Goal: Check status: Check status

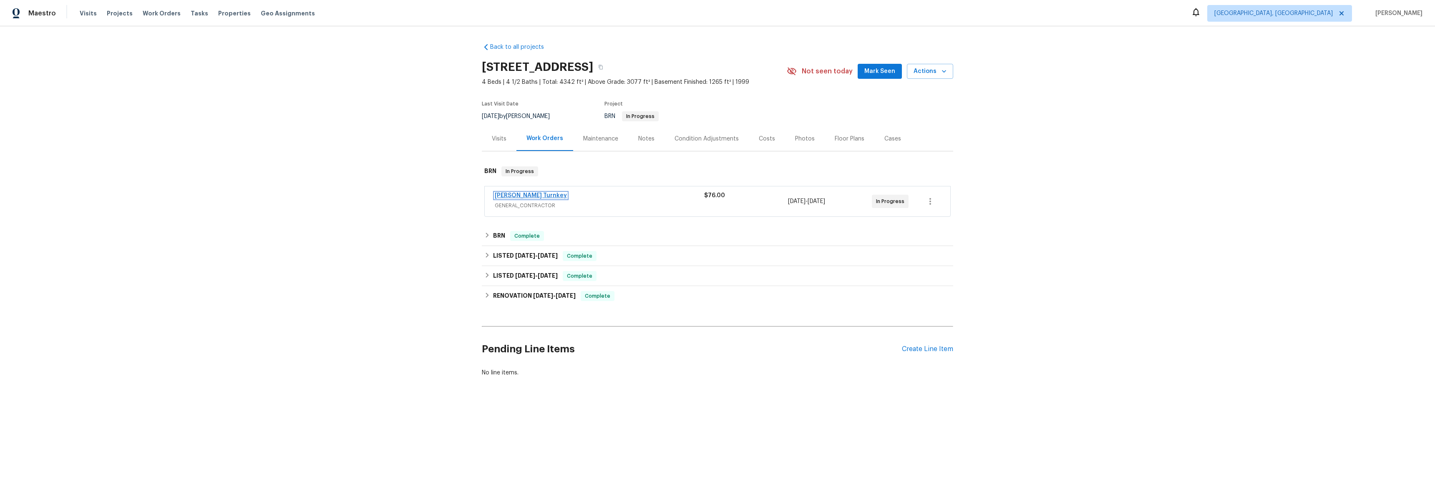
click at [510, 198] on link "[PERSON_NAME] Turnkey" at bounding box center [531, 196] width 72 height 6
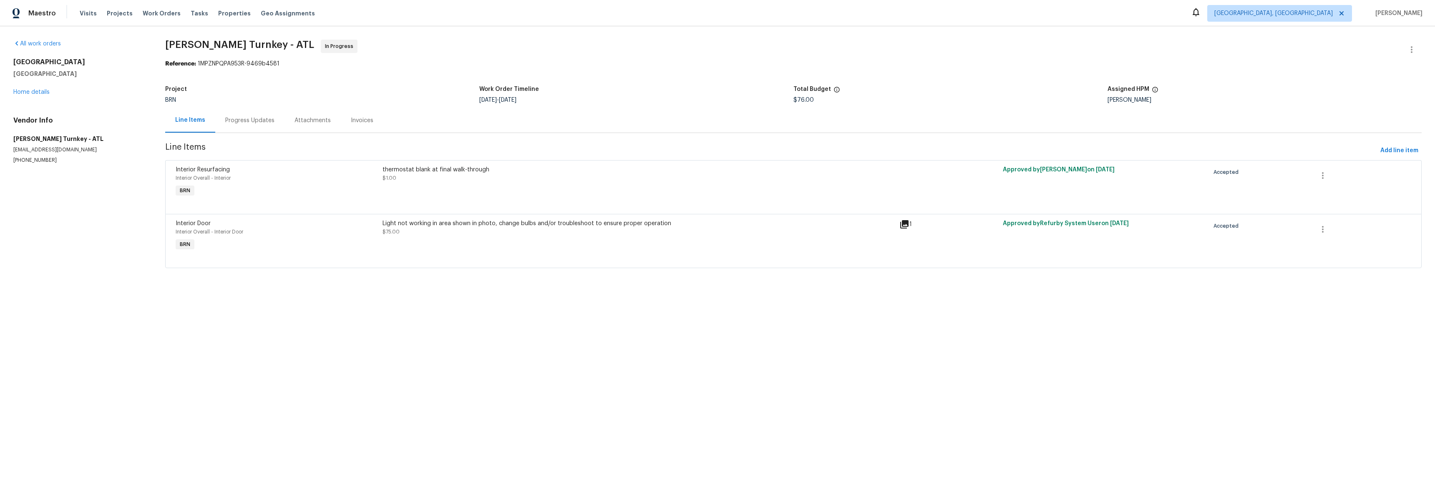
click at [246, 125] on div "Progress Updates" at bounding box center [249, 120] width 69 height 25
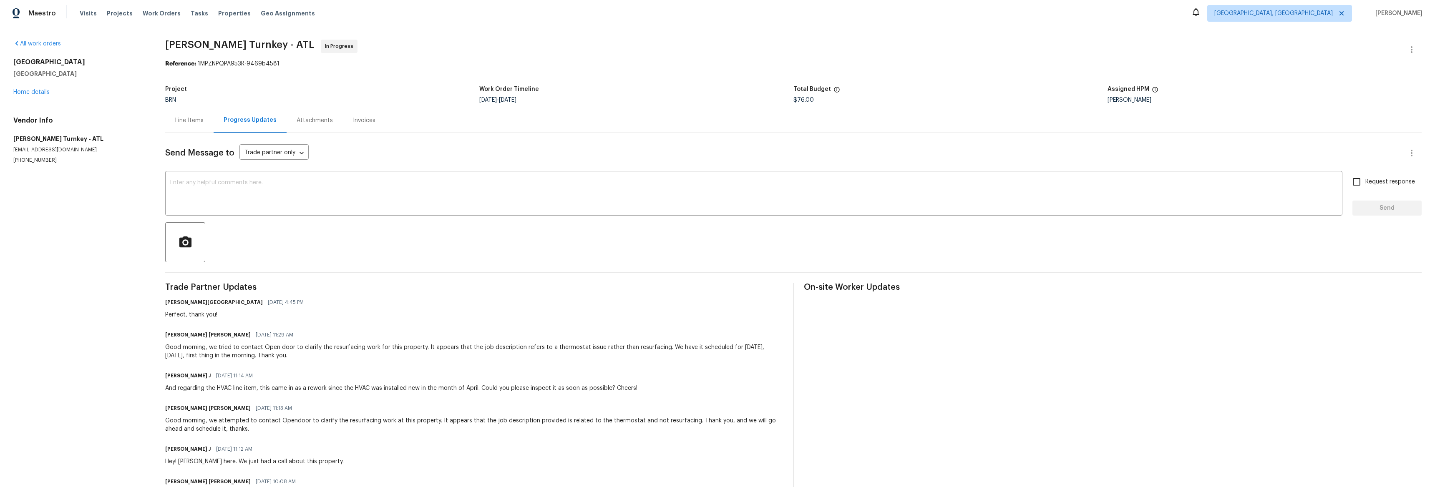
click at [190, 123] on div "Line Items" at bounding box center [189, 120] width 28 height 8
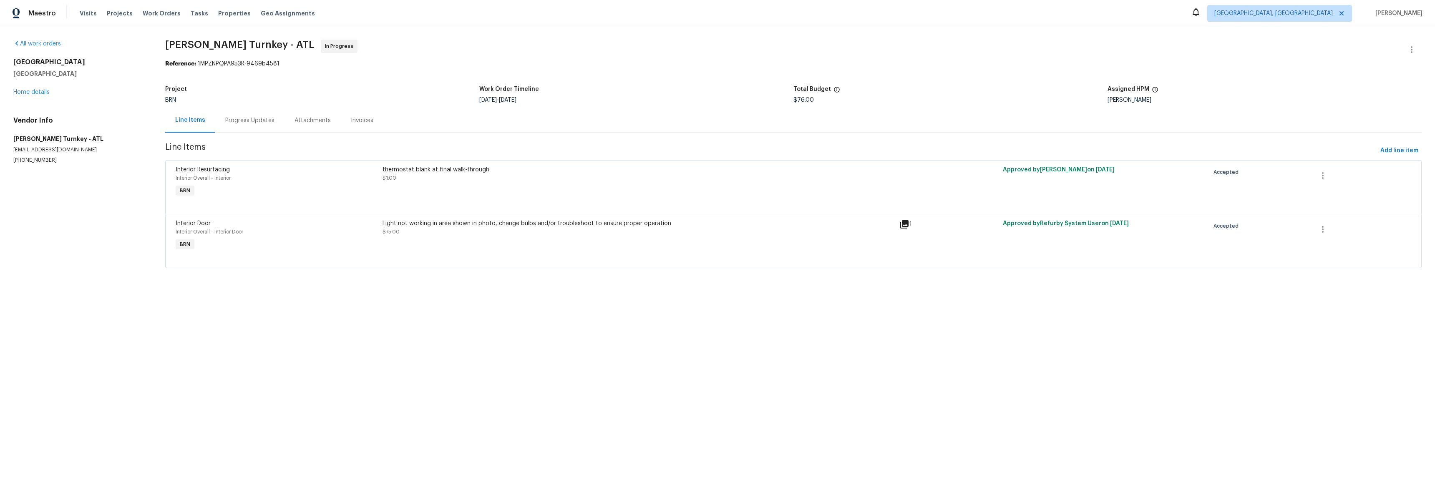
click at [902, 226] on icon at bounding box center [904, 224] width 10 height 10
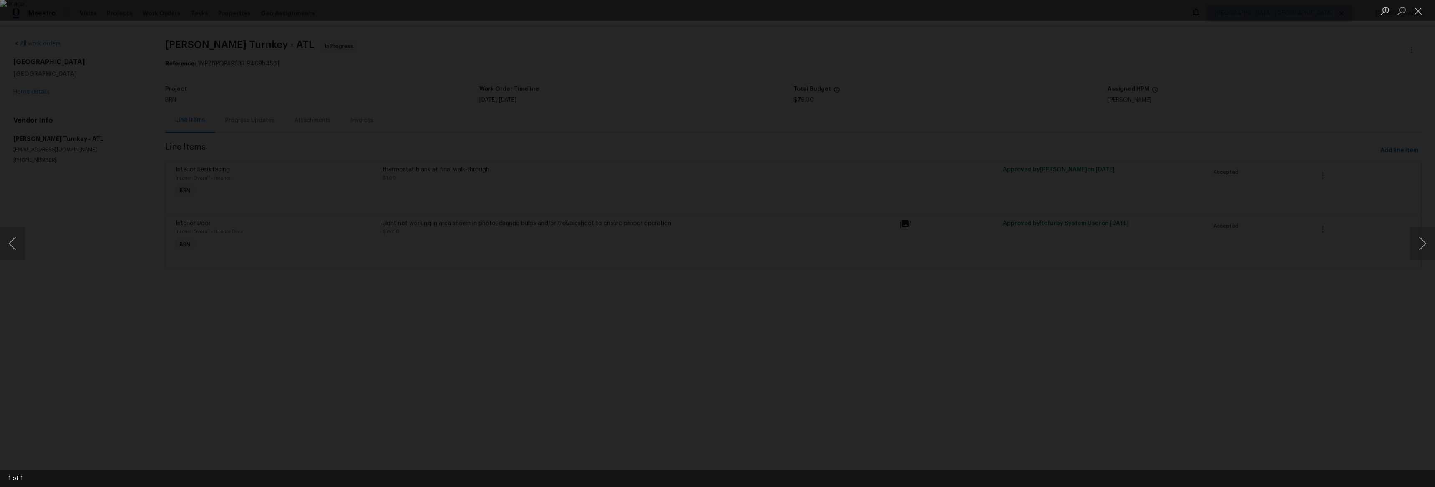
click at [283, 232] on div "Lightbox" at bounding box center [717, 243] width 1435 height 487
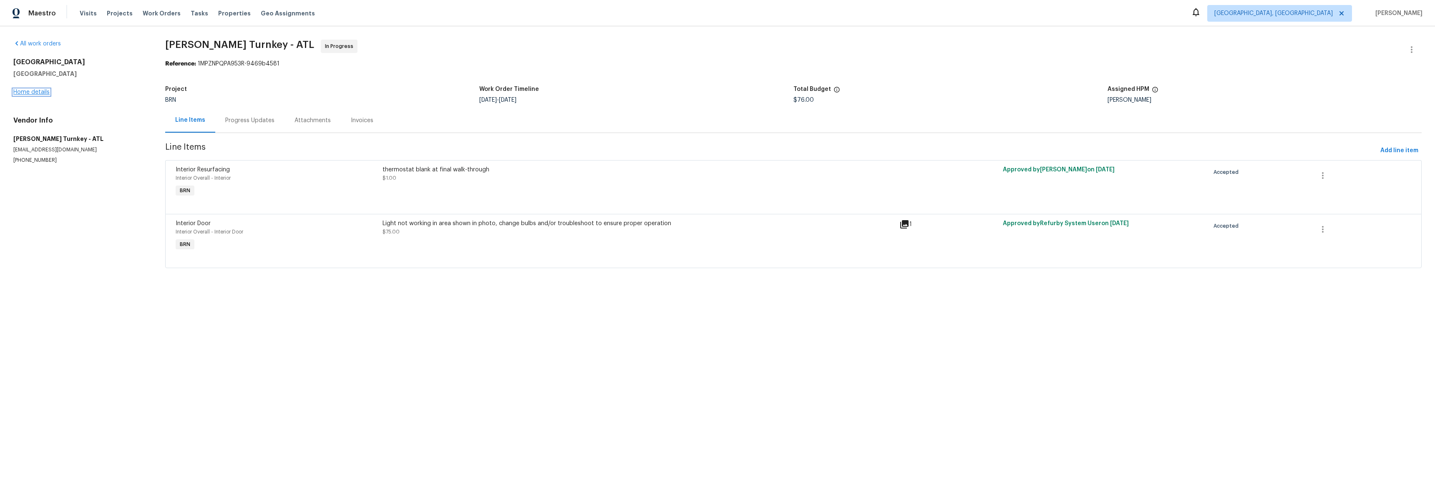
click at [30, 91] on link "Home details" at bounding box center [31, 92] width 36 height 6
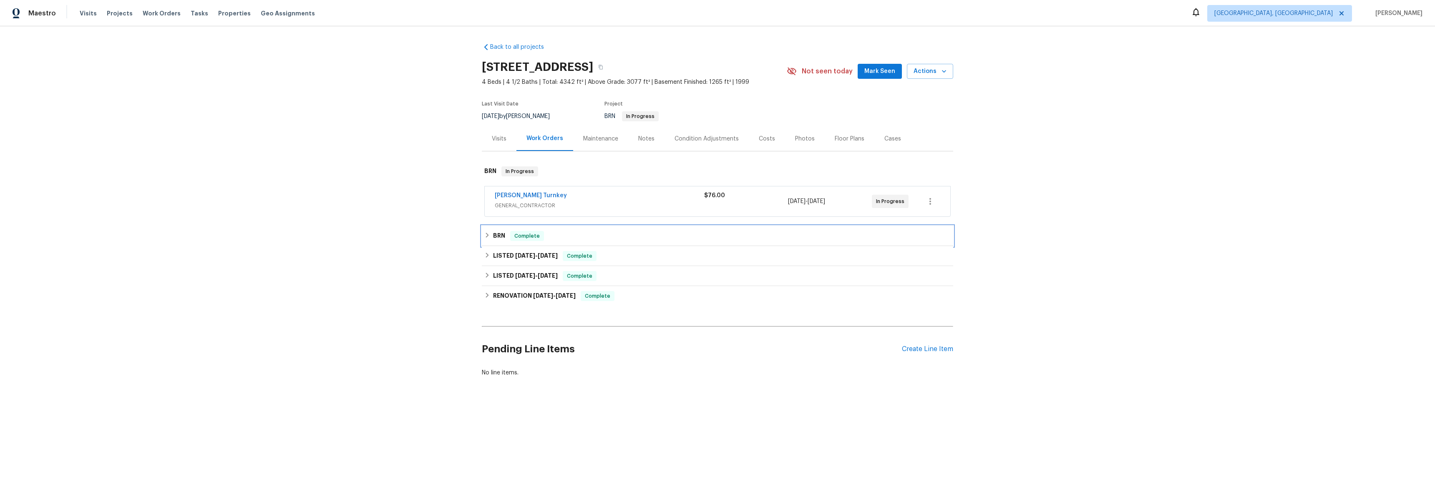
click at [486, 235] on icon at bounding box center [487, 235] width 3 height 5
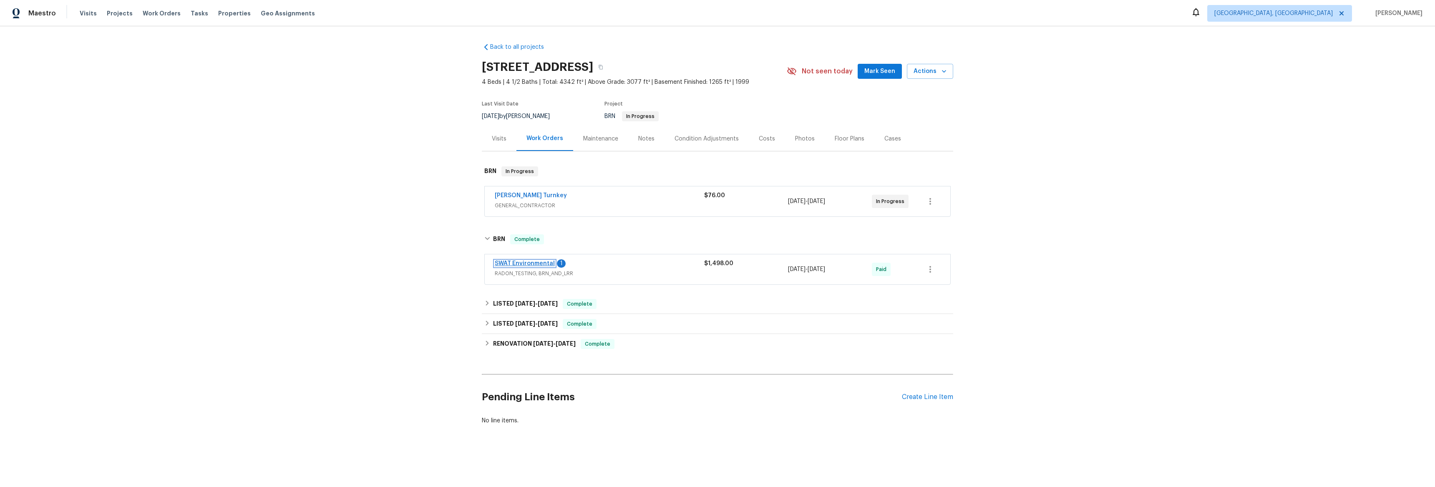
click at [511, 266] on link "SWAT Environmental" at bounding box center [525, 264] width 60 height 6
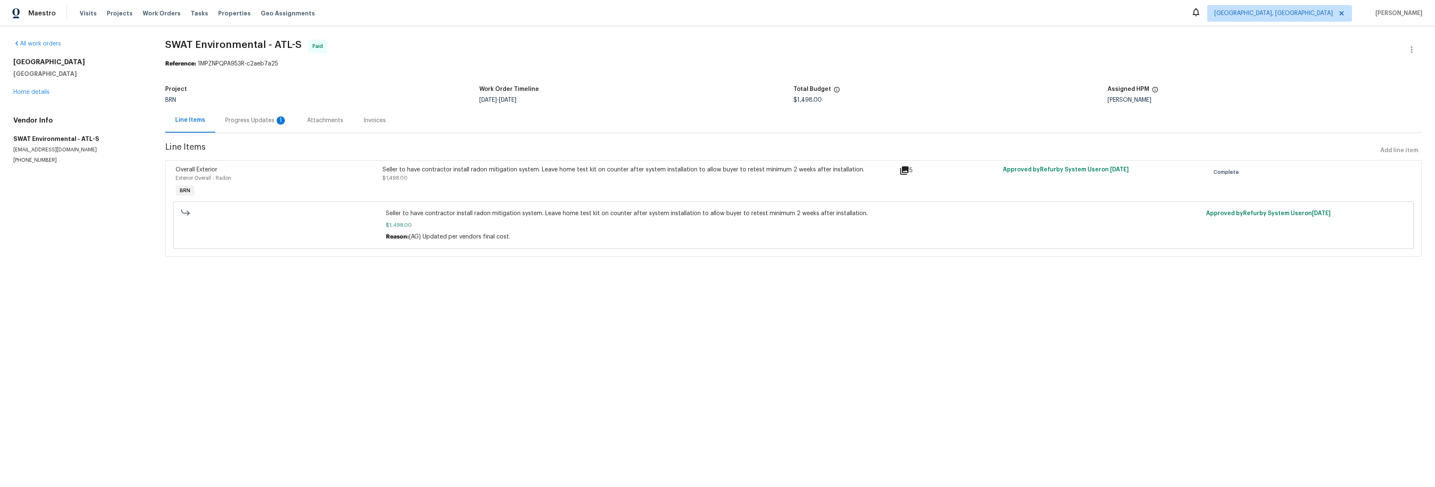
click at [263, 121] on div "Progress Updates 1" at bounding box center [256, 120] width 62 height 8
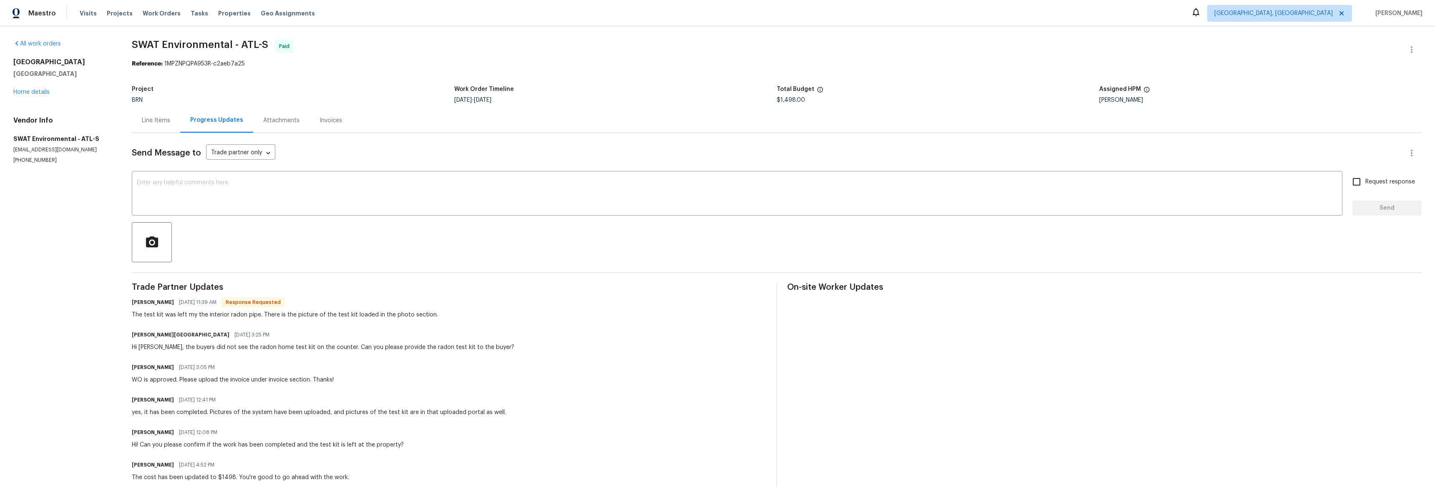
click at [285, 123] on div "Attachments" at bounding box center [281, 120] width 36 height 8
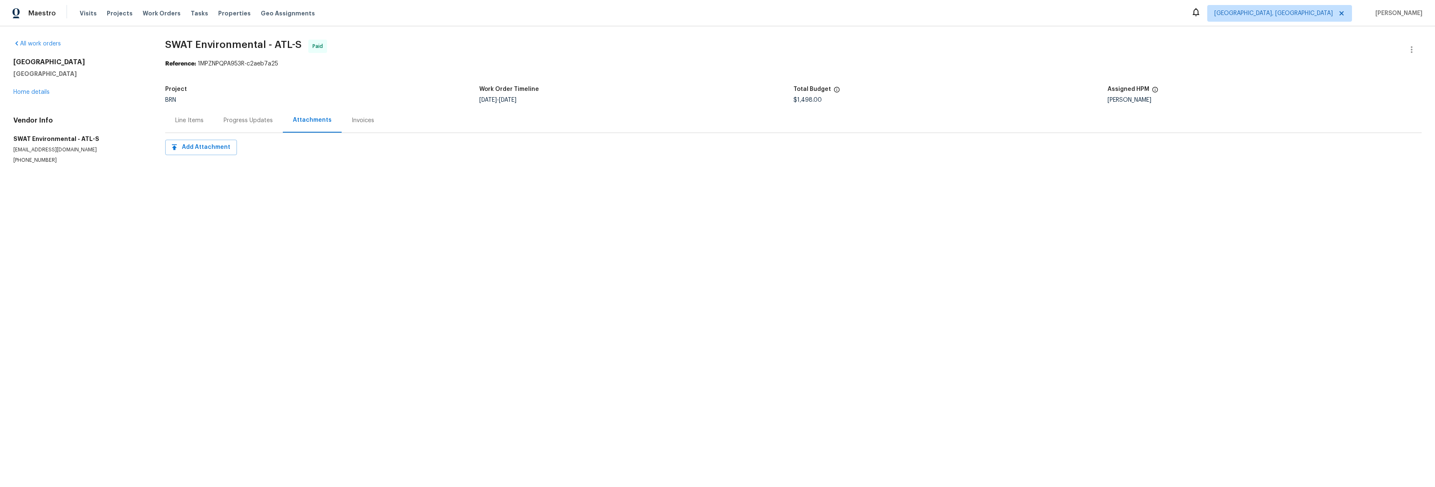
click at [203, 121] on div "Line Items" at bounding box center [189, 120] width 48 height 25
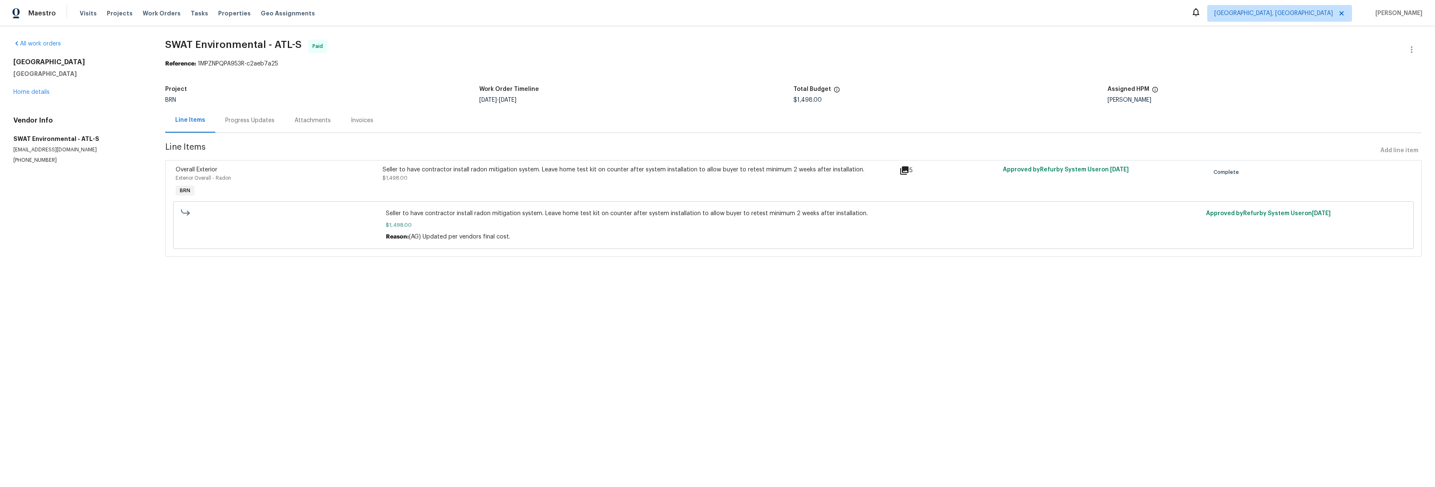
click at [900, 173] on icon at bounding box center [904, 170] width 8 height 8
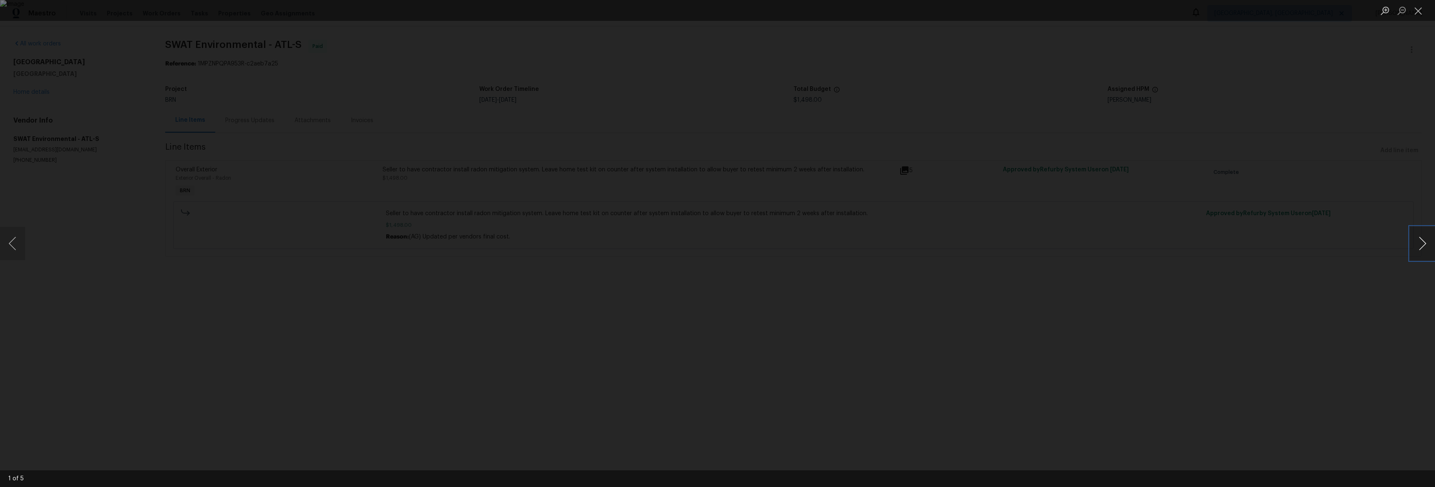
click at [1413, 251] on button "Next image" at bounding box center [1422, 243] width 25 height 33
click at [1415, 249] on button "Next image" at bounding box center [1422, 243] width 25 height 33
click at [1415, 248] on button "Next image" at bounding box center [1422, 243] width 25 height 33
click at [1416, 248] on button "Next image" at bounding box center [1422, 243] width 25 height 33
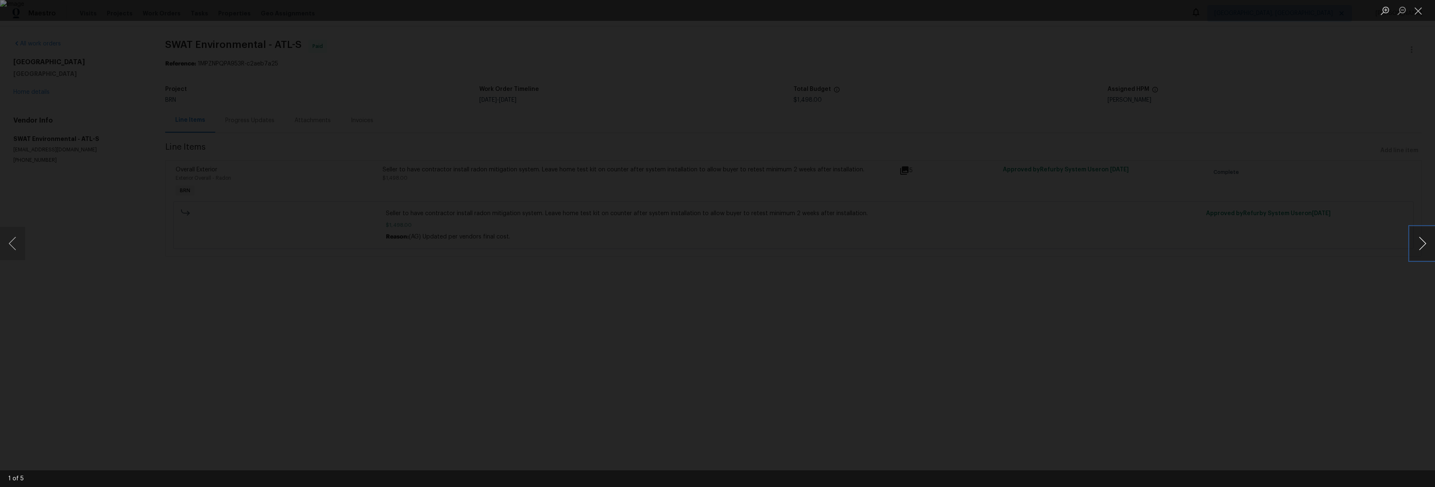
click at [1416, 248] on button "Next image" at bounding box center [1422, 243] width 25 height 33
click at [793, 229] on div "Lightbox" at bounding box center [717, 243] width 1435 height 487
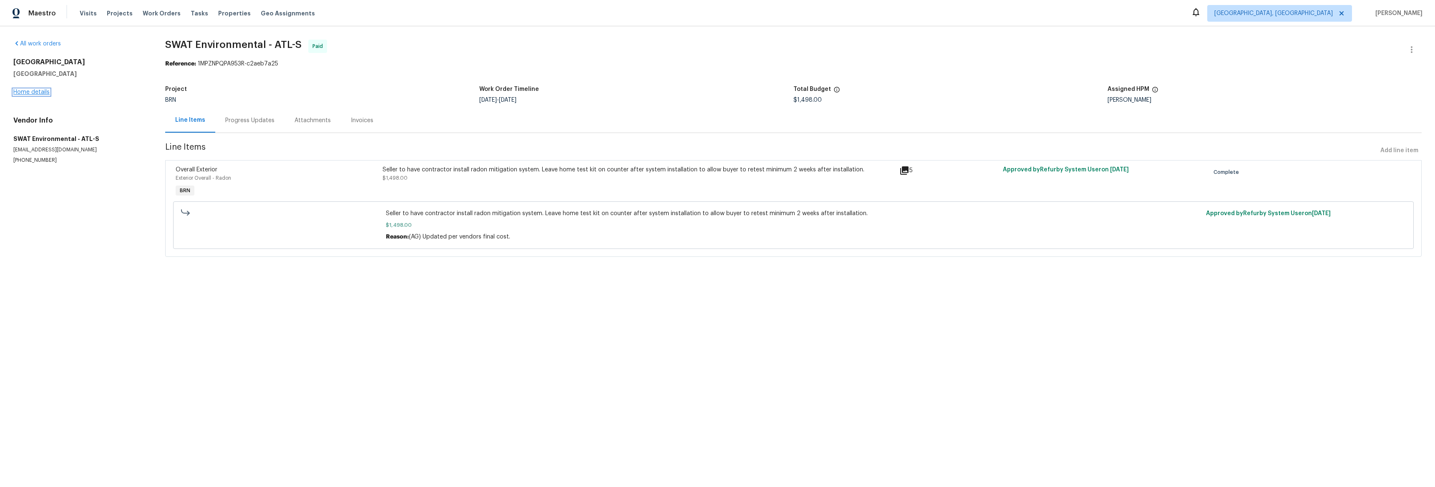
click at [44, 89] on link "Home details" at bounding box center [31, 92] width 36 height 6
